Goal: Ask a question

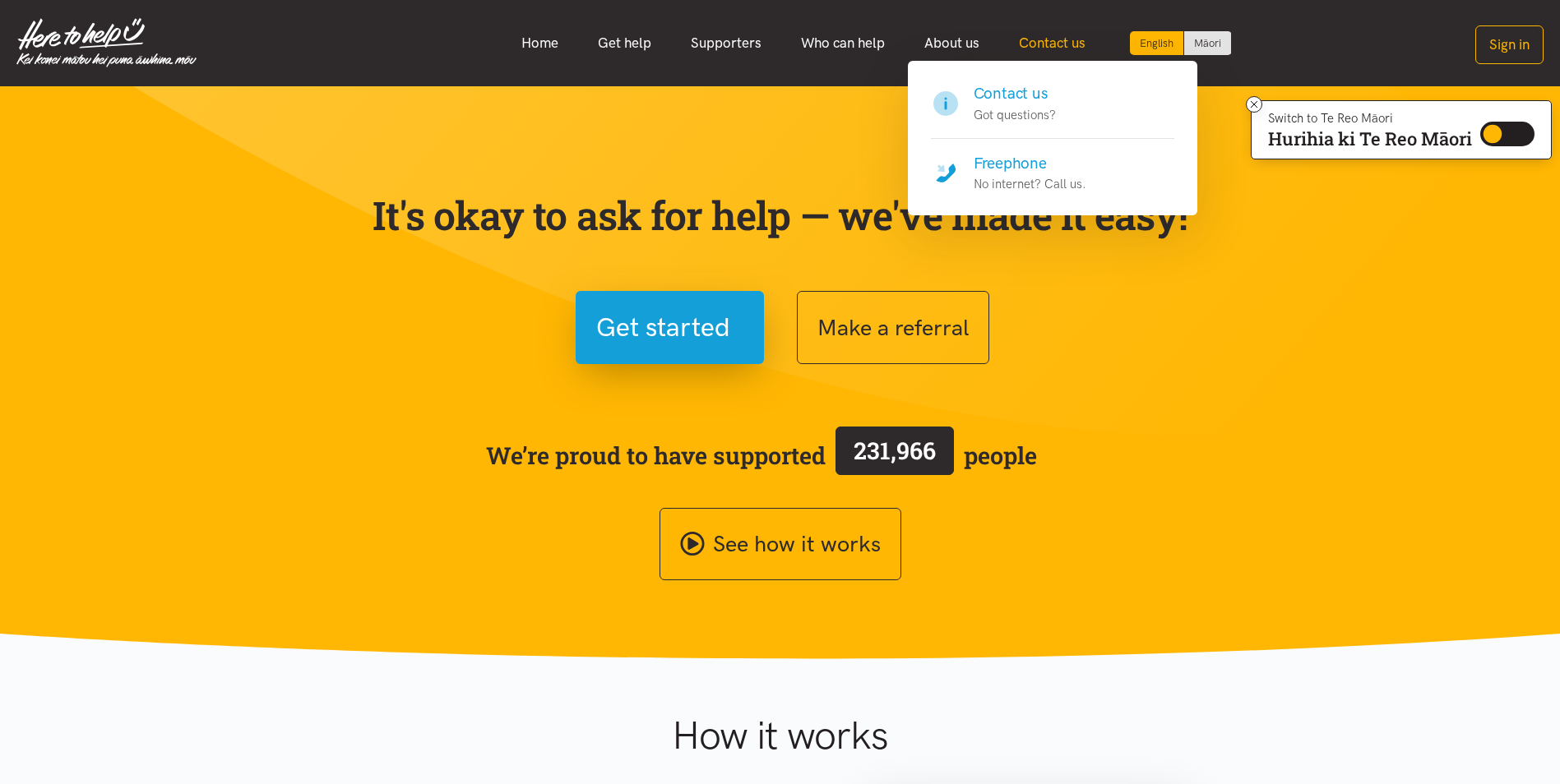
click at [1018, 44] on link "Contact us" at bounding box center [1052, 43] width 106 height 35
click at [1049, 46] on link "Contact us" at bounding box center [1052, 43] width 106 height 35
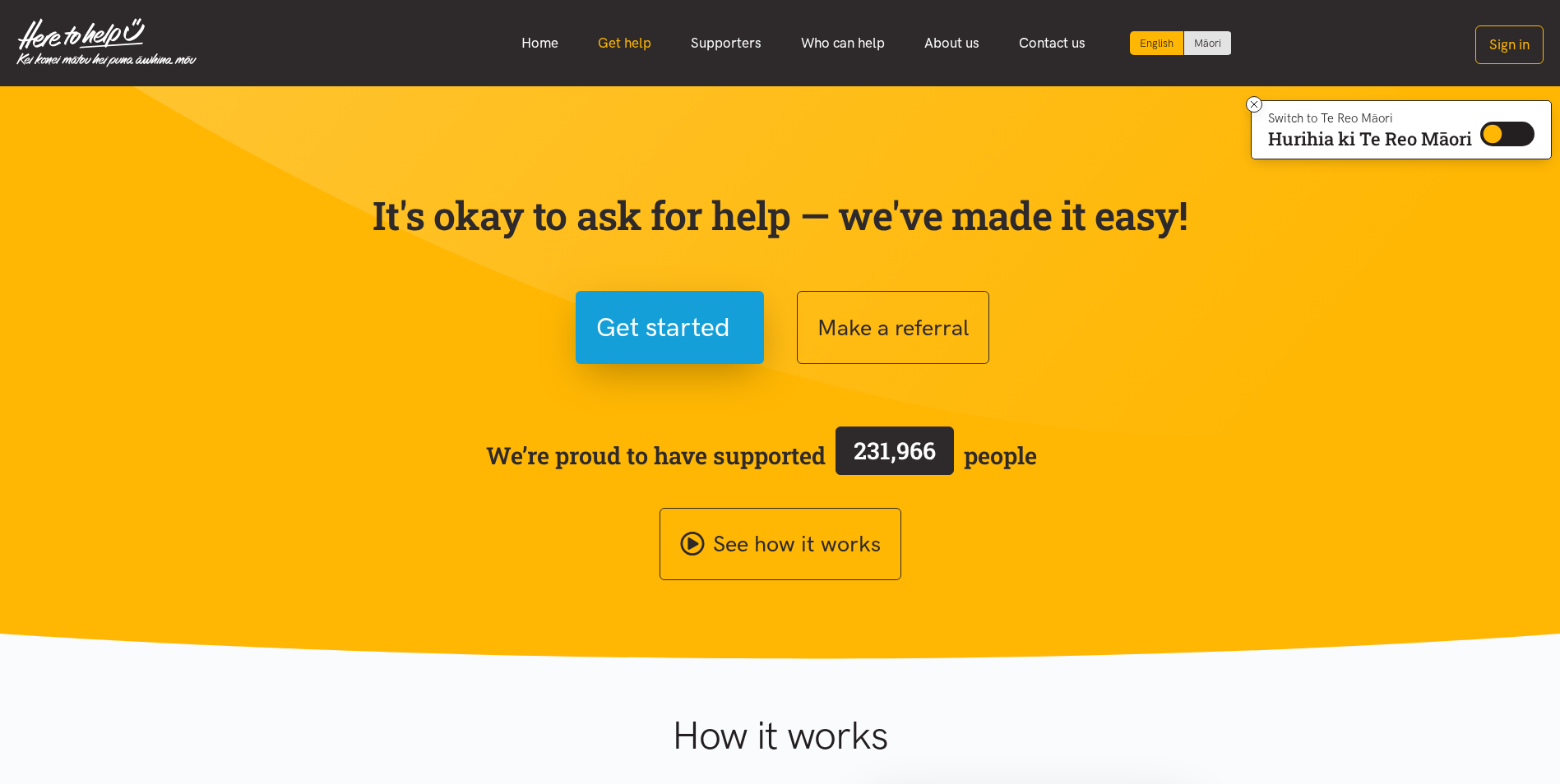
click at [639, 46] on link "Get help" at bounding box center [624, 43] width 93 height 35
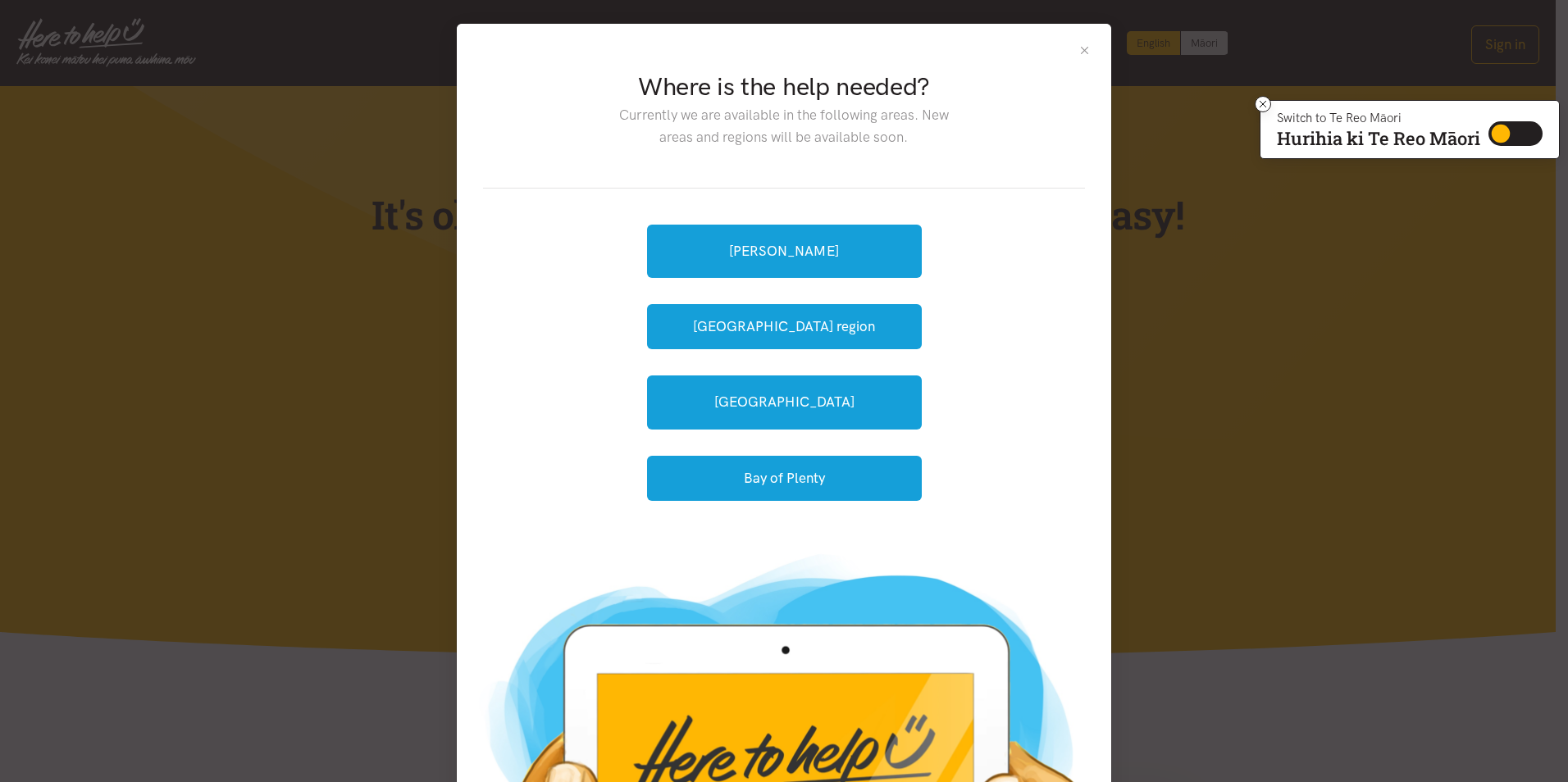
click at [1082, 46] on button "Close" at bounding box center [1084, 50] width 14 height 14
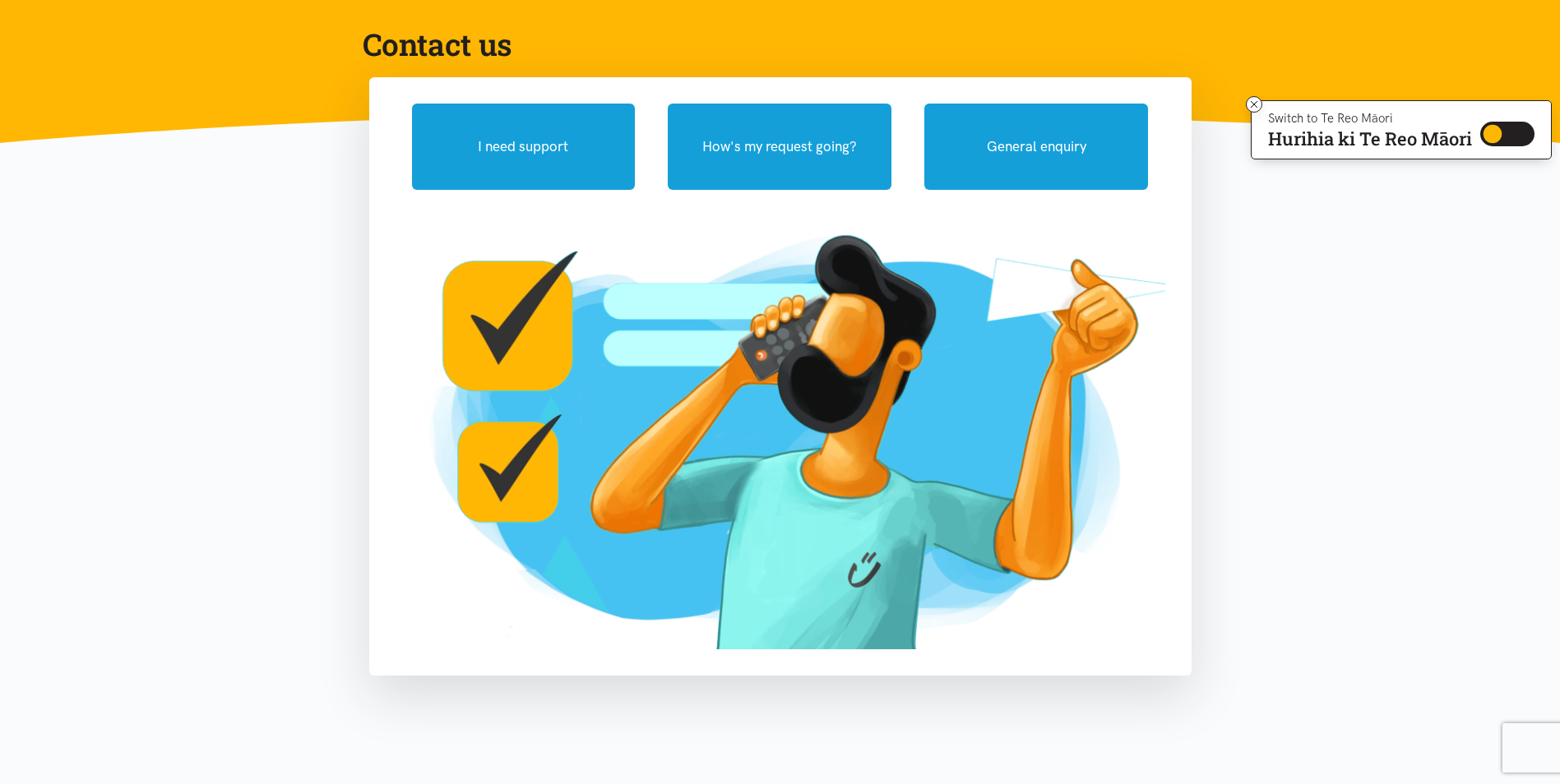
scroll to position [165, 0]
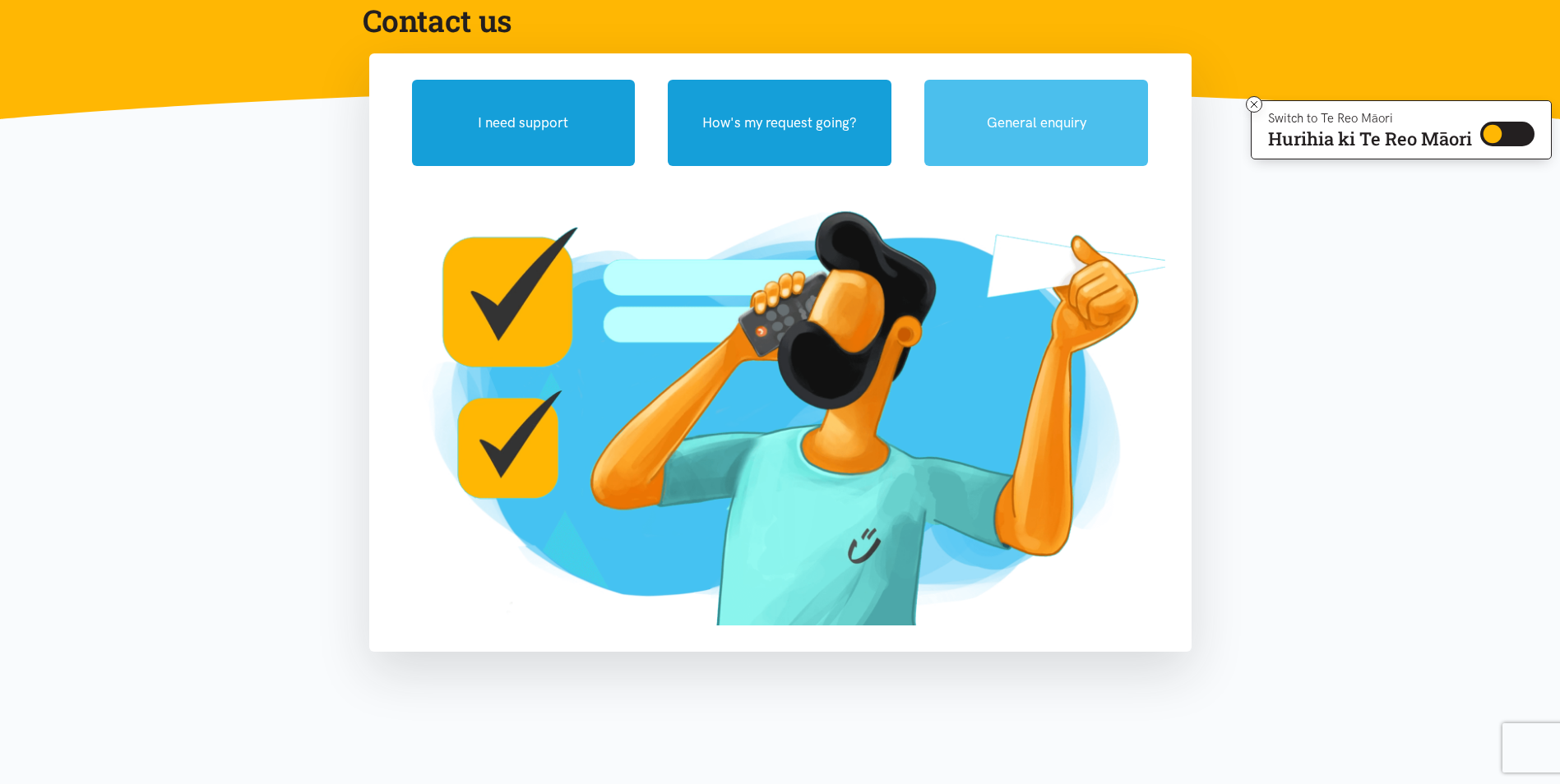
click at [1045, 124] on button "General enquiry" at bounding box center [1036, 122] width 224 height 86
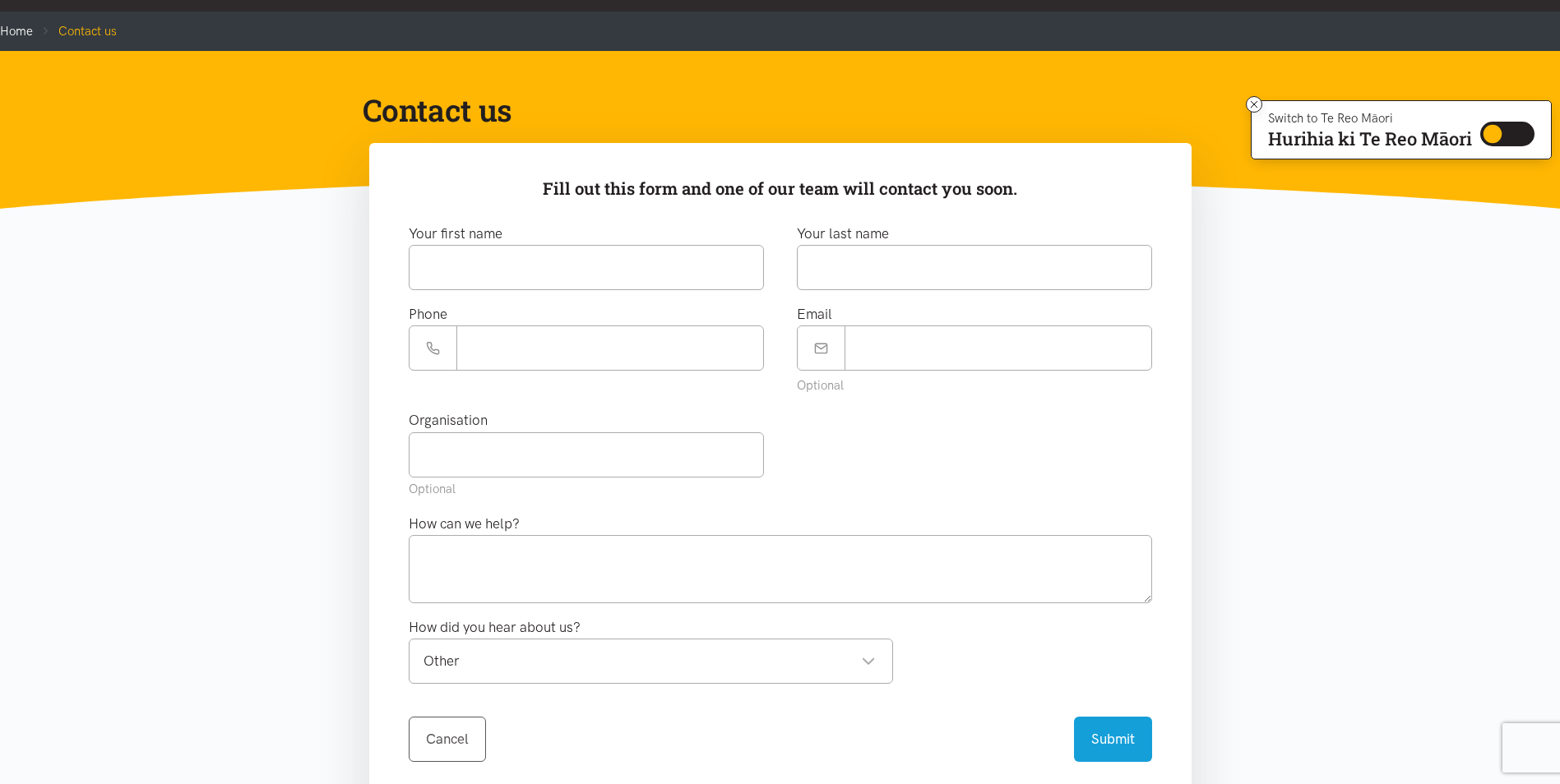
scroll to position [0, 0]
